Goal: Find specific page/section: Find specific page/section

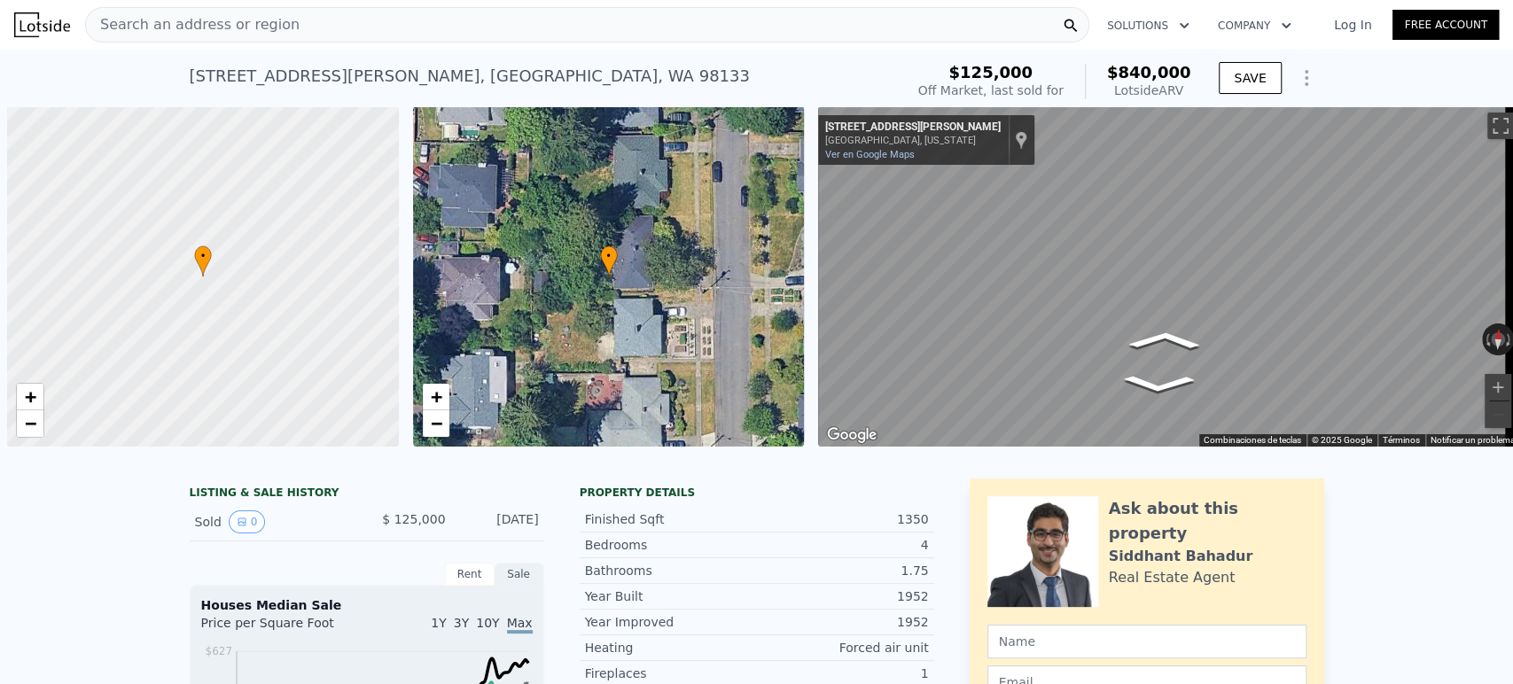
scroll to position [0, 7]
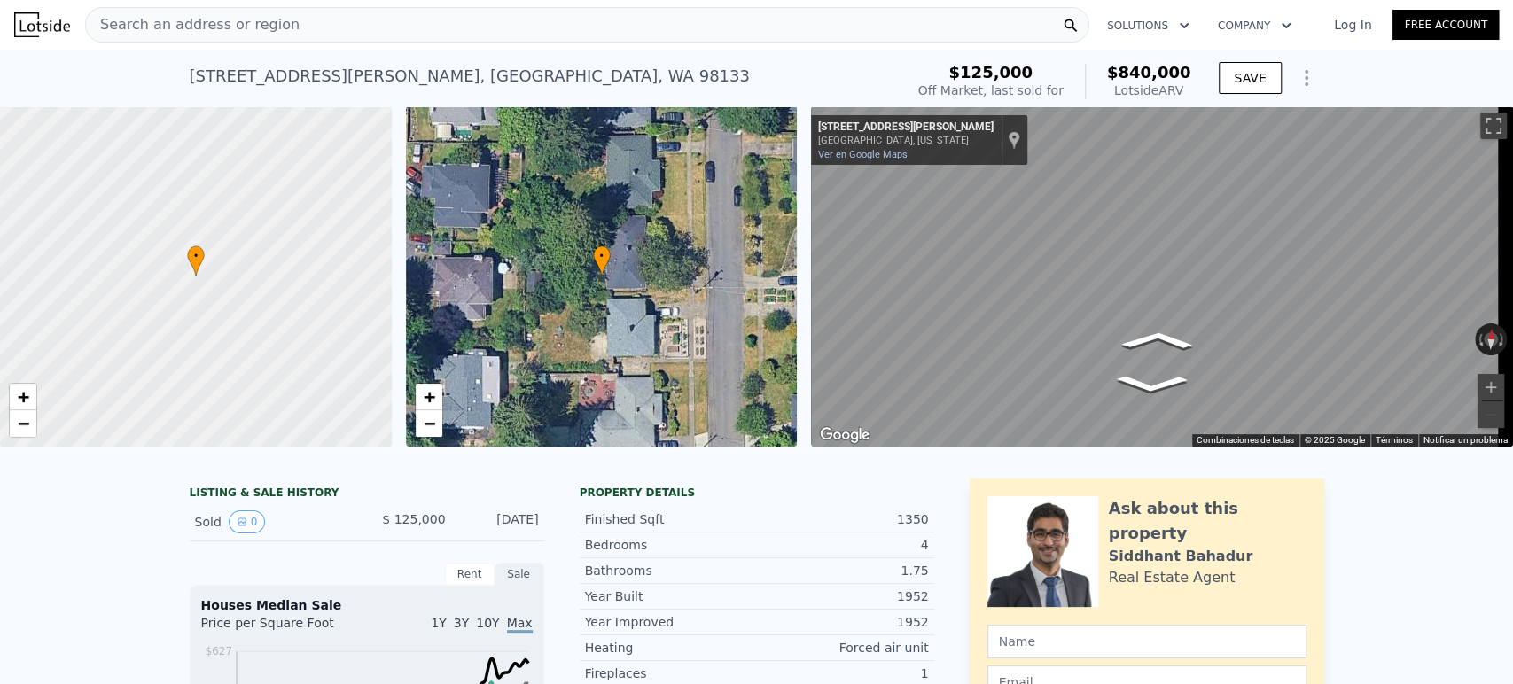
click at [457, 29] on div "Search an address or region" at bounding box center [587, 24] width 1004 height 35
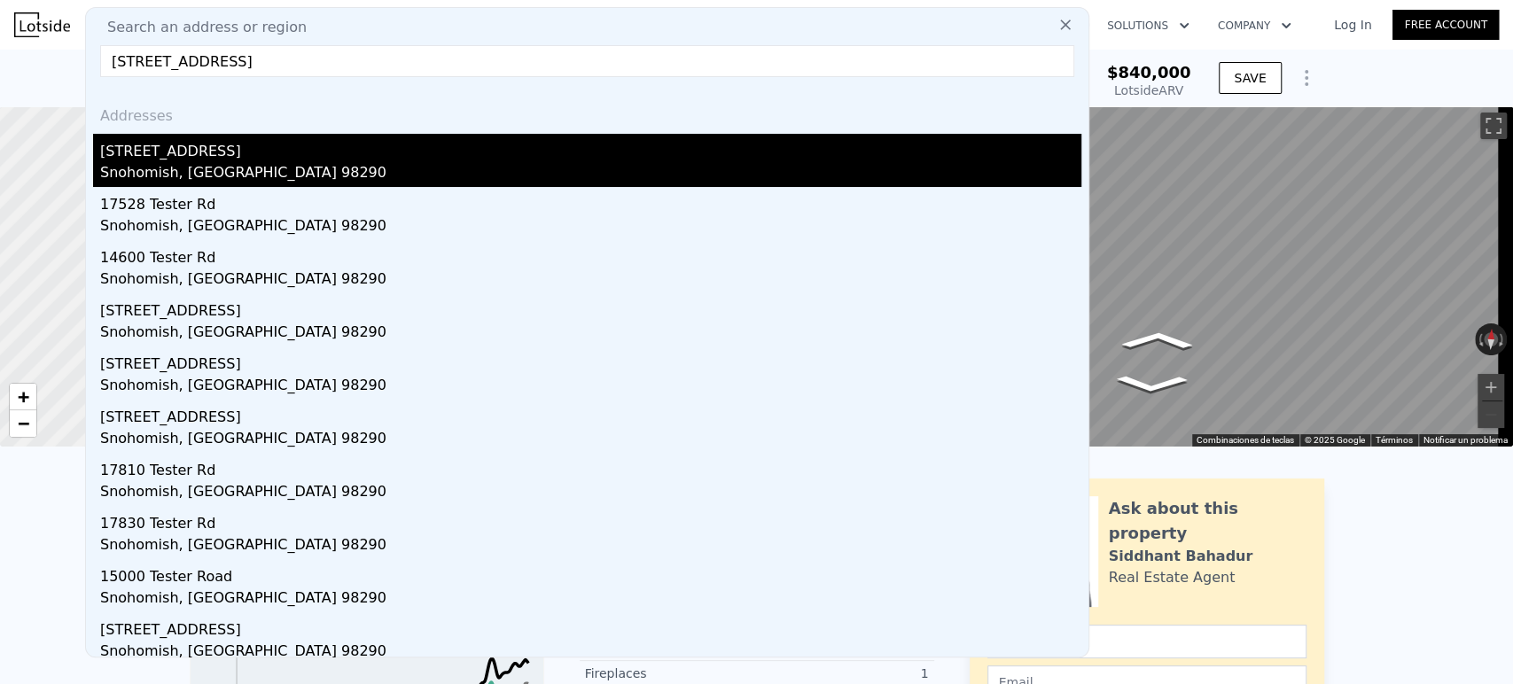
type input "[STREET_ADDRESS]"
click at [298, 163] on div "Snohomish, [GEOGRAPHIC_DATA] 98290" at bounding box center [590, 174] width 981 height 25
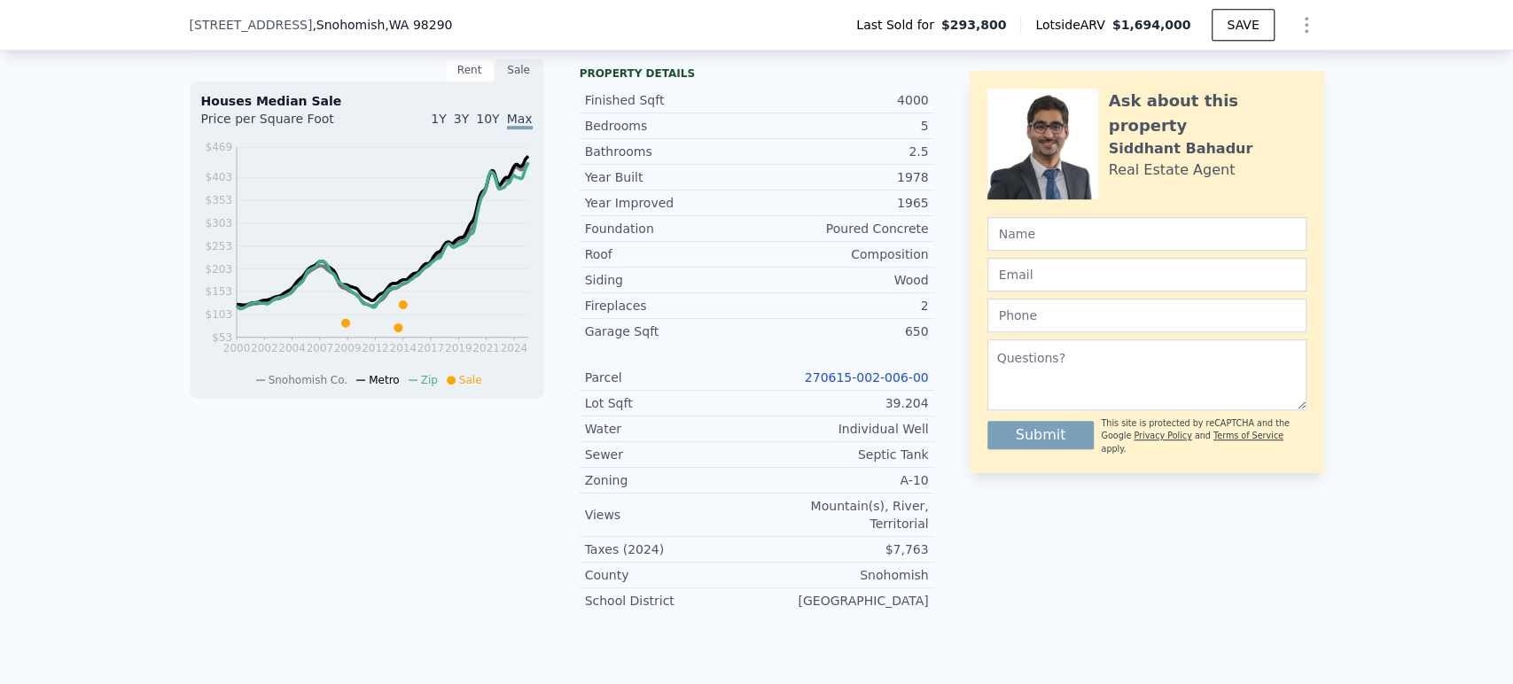
scroll to position [683, 0]
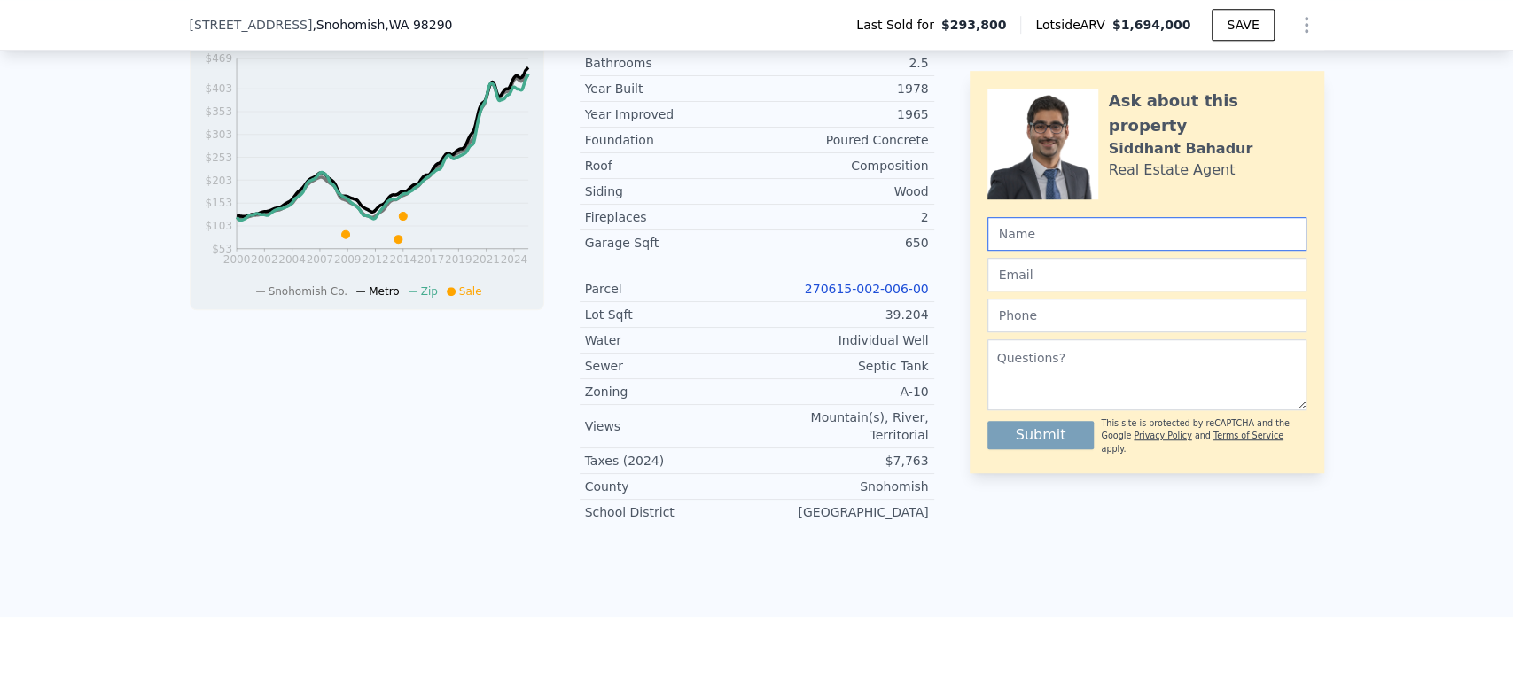
click at [866, 296] on link "270615-002-006-00" at bounding box center [867, 289] width 124 height 14
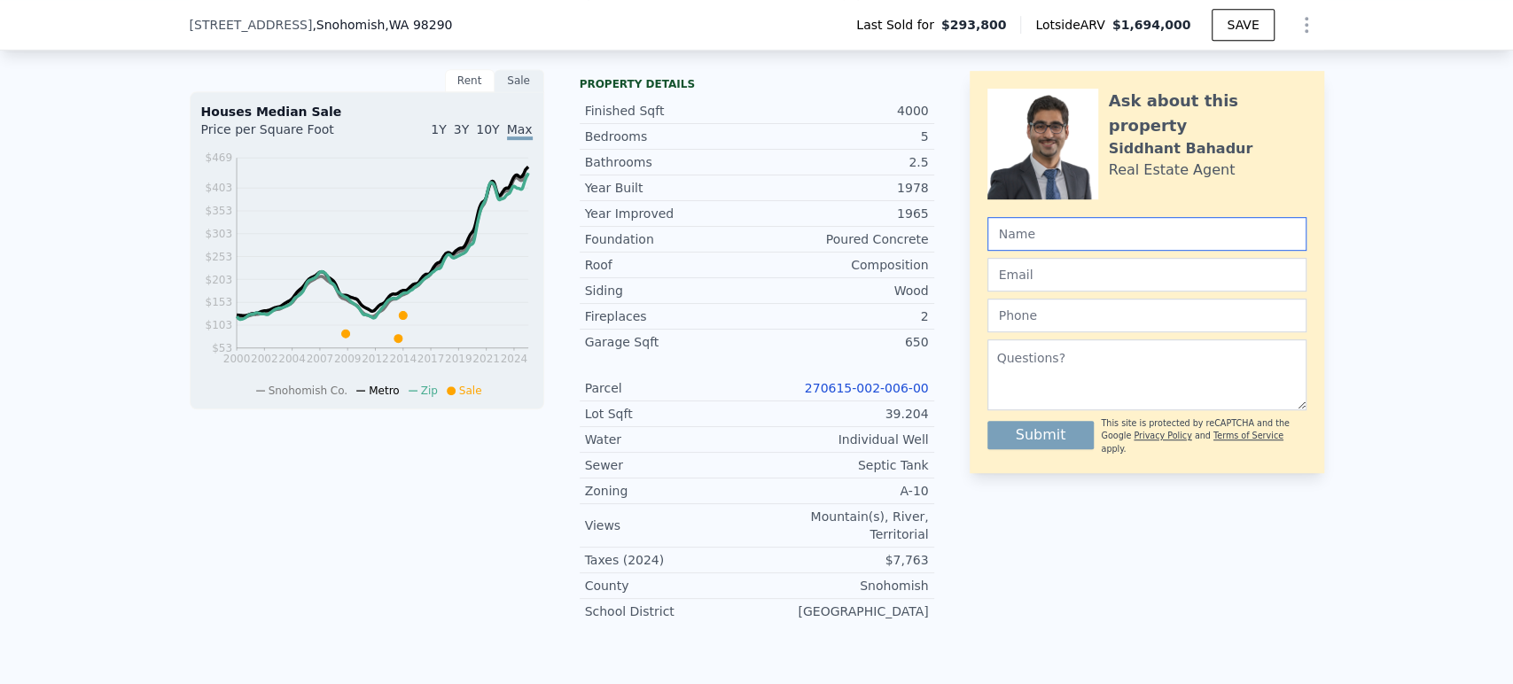
scroll to position [584, 0]
click at [856, 394] on link "270615-002-006-00" at bounding box center [867, 387] width 124 height 14
